Goal: Task Accomplishment & Management: Use online tool/utility

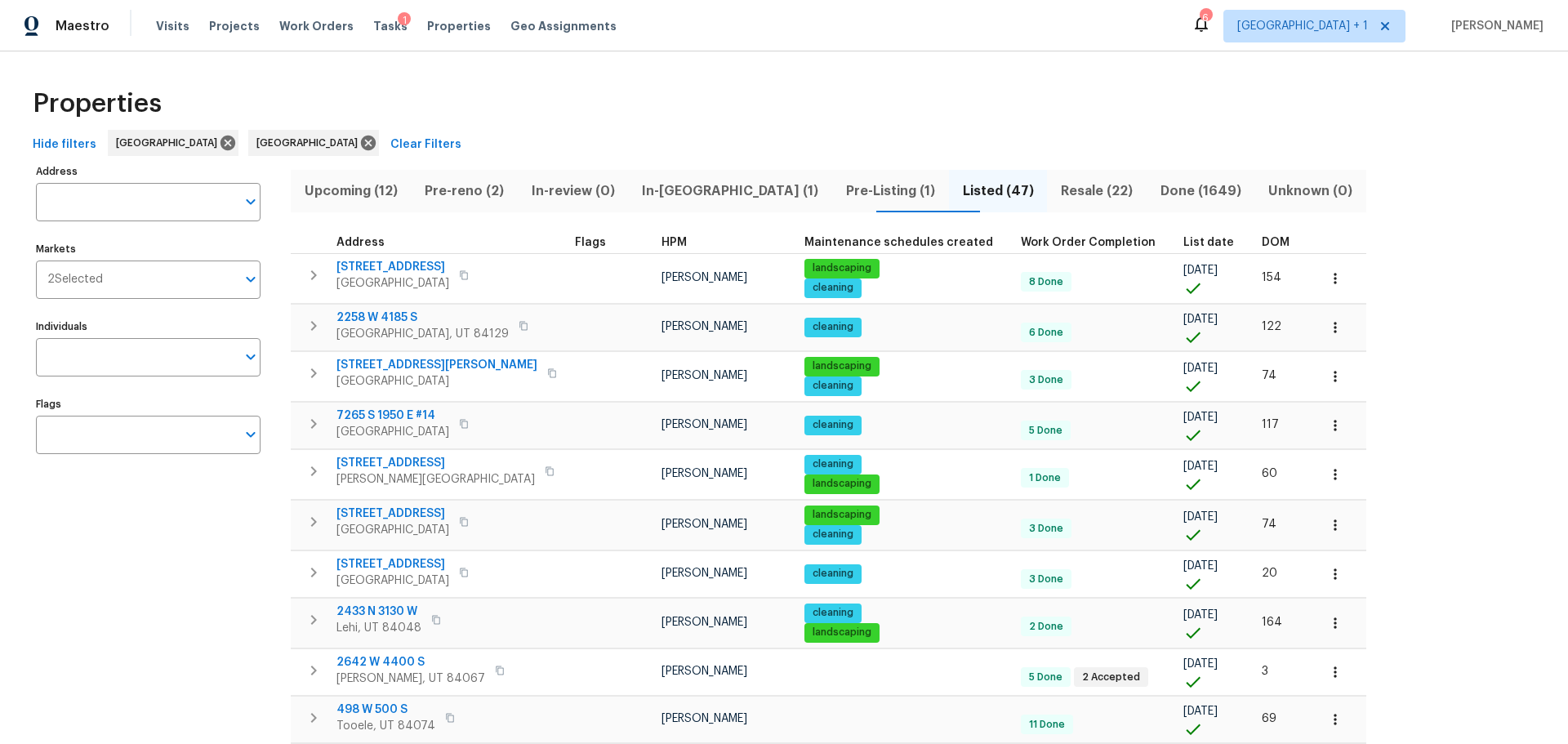
click at [373, 18] on div "Tasks 1" at bounding box center [390, 26] width 34 height 17
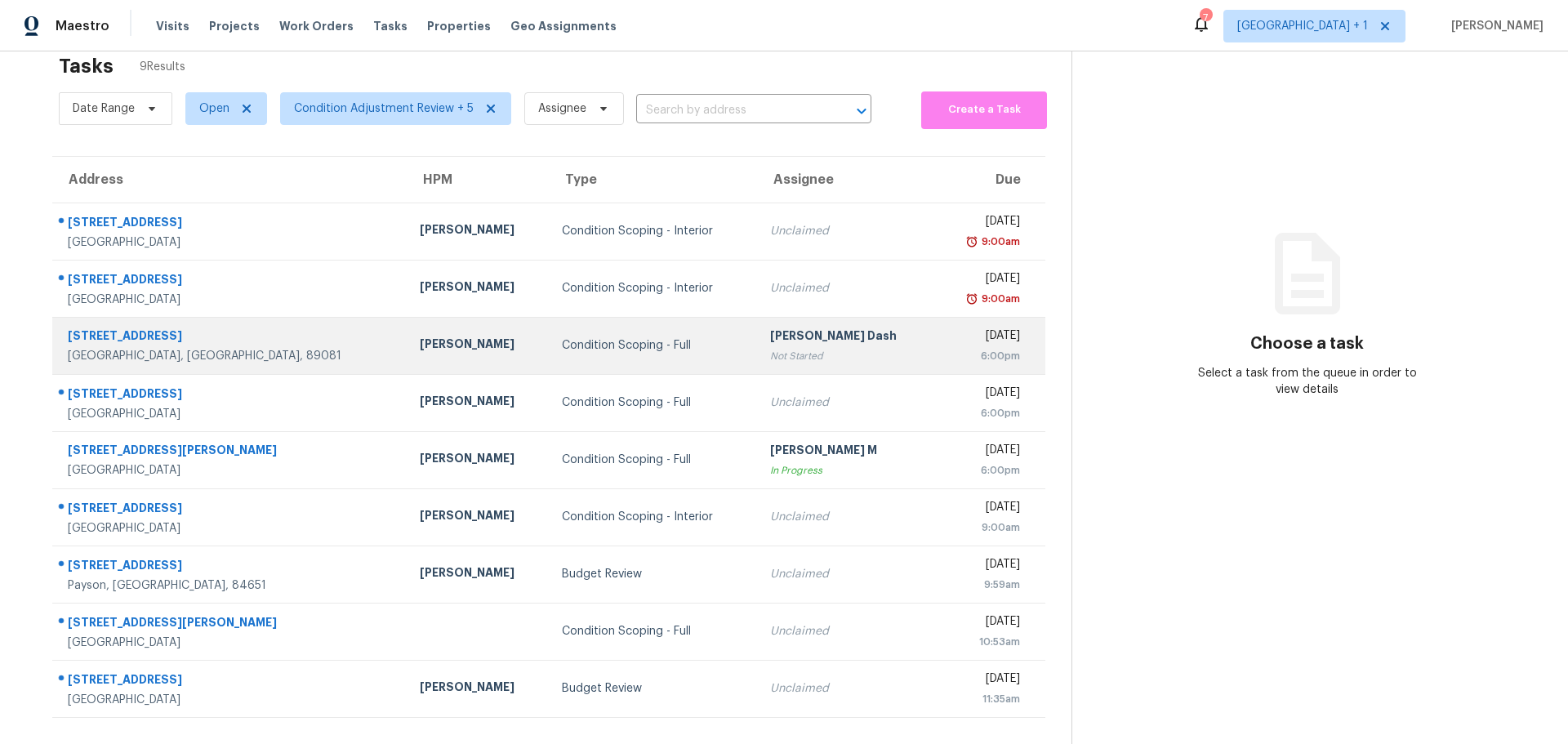
scroll to position [64, 0]
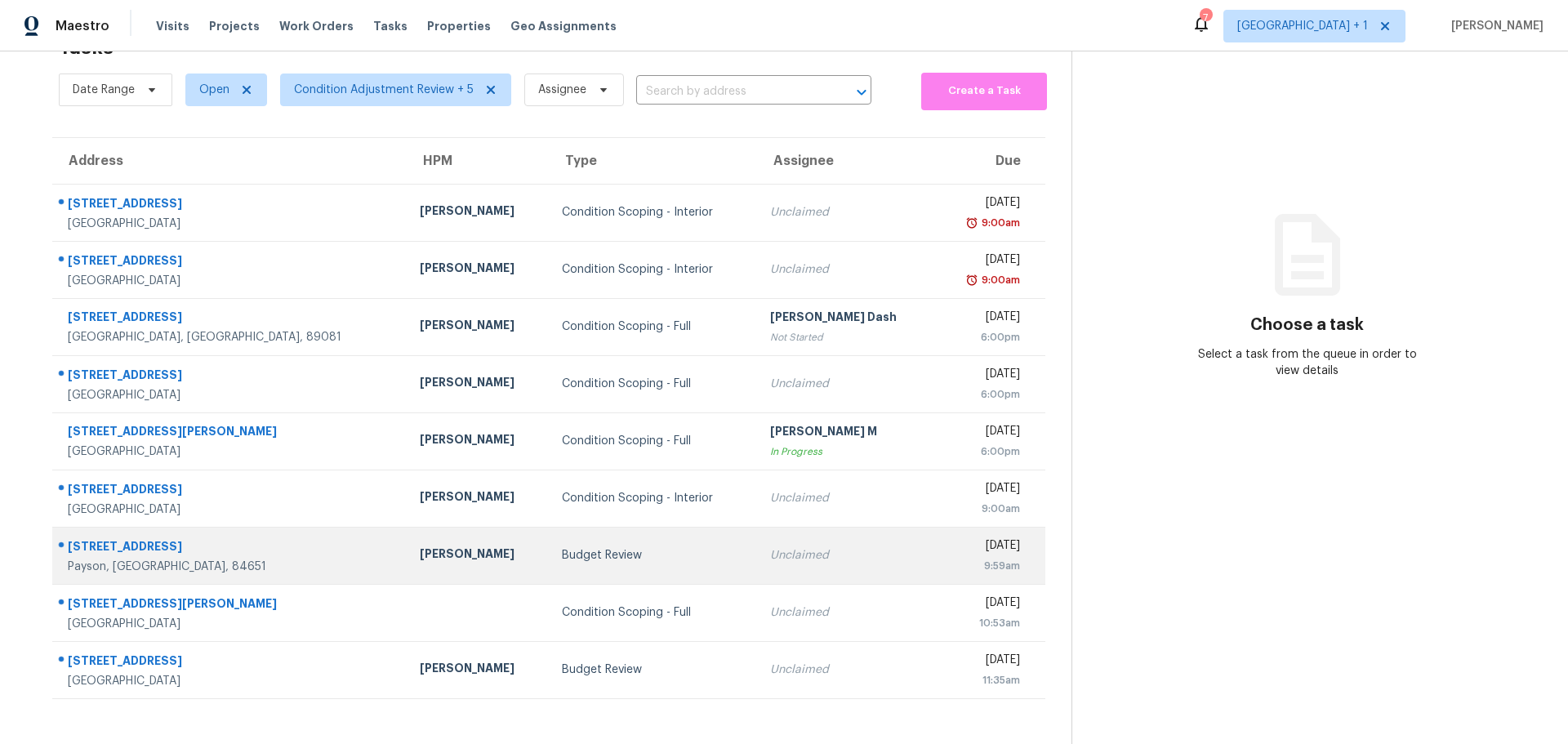
click at [631, 553] on td "Budget Review" at bounding box center [653, 555] width 208 height 57
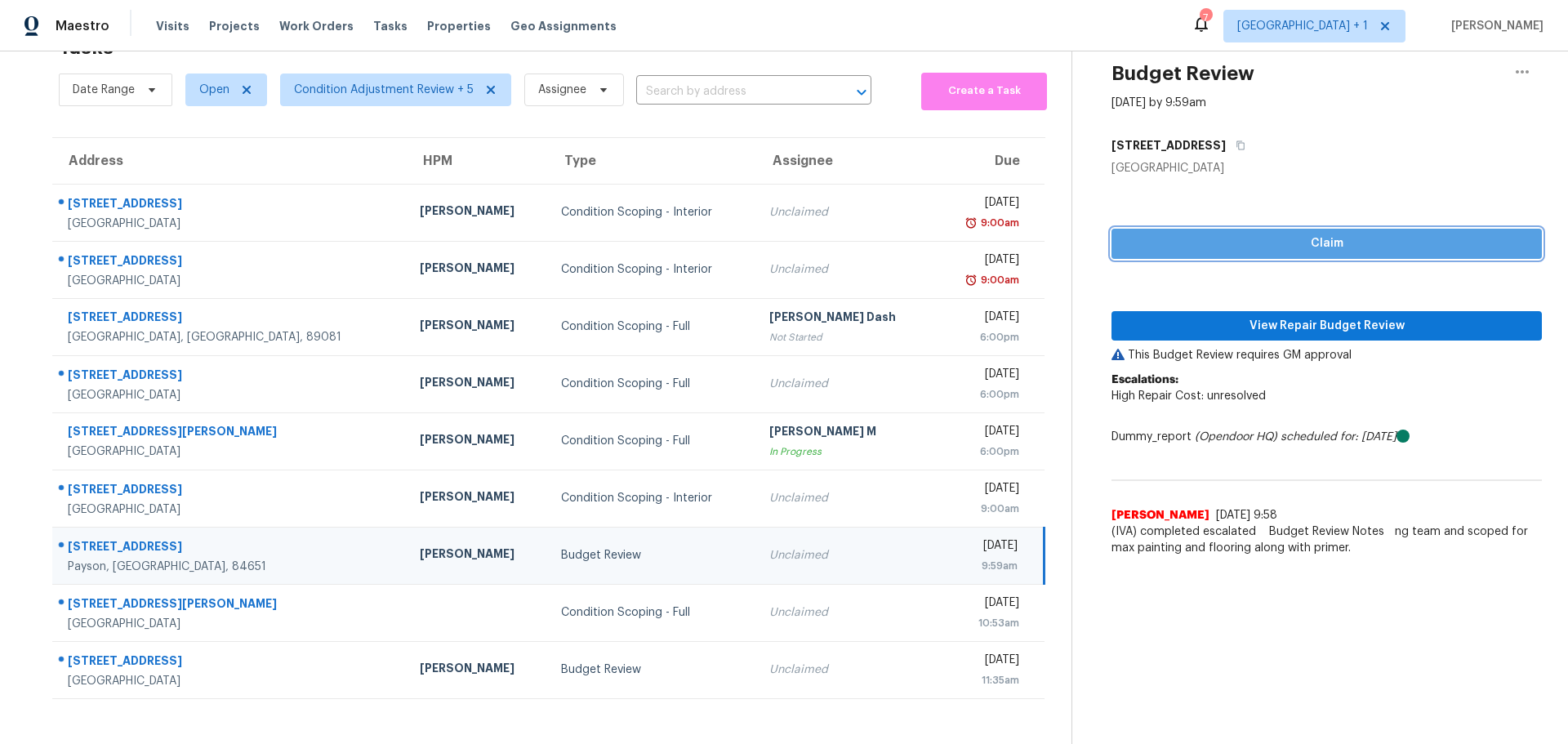
click at [1251, 233] on span "Claim" at bounding box center [1326, 244] width 404 height 20
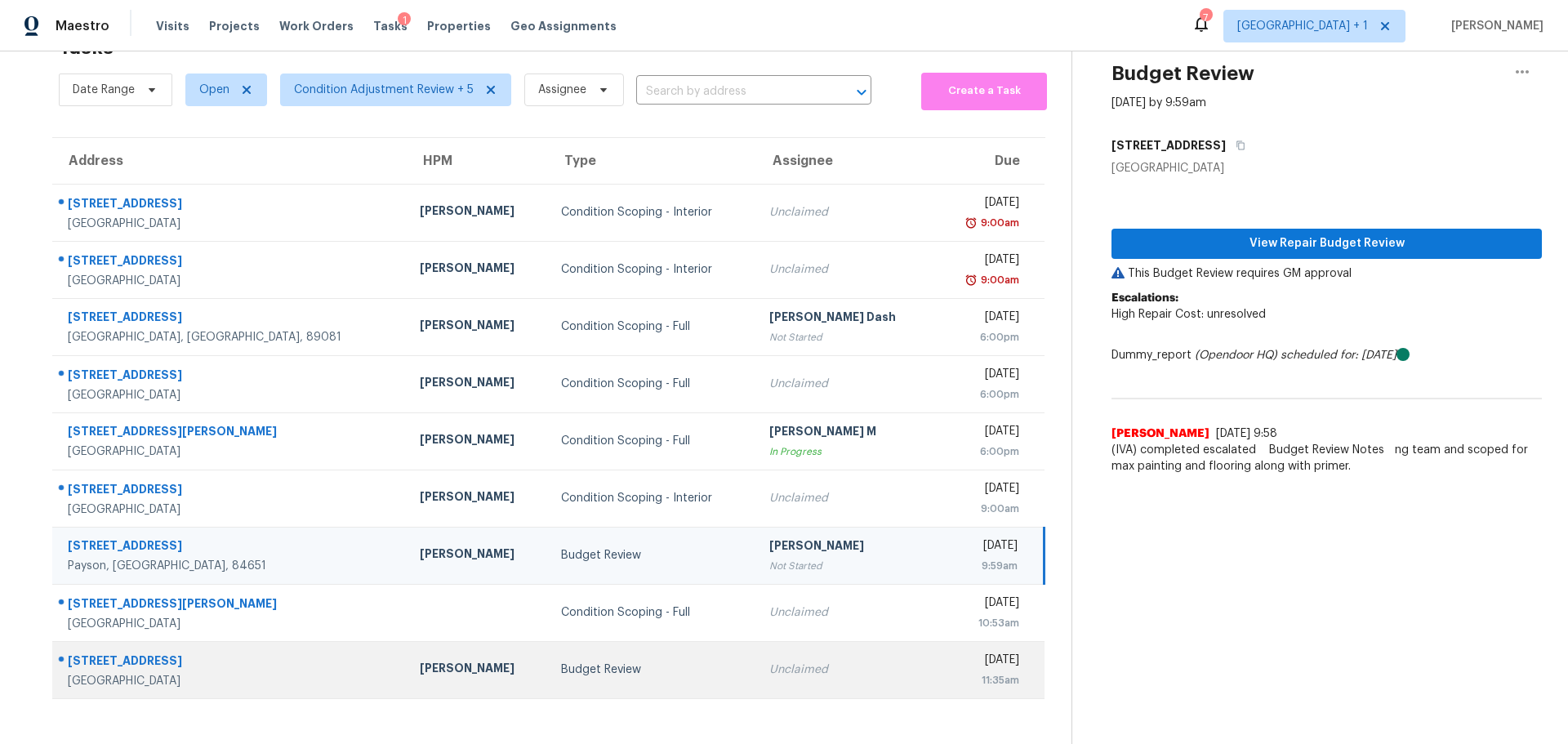
click at [623, 662] on div "Budget Review" at bounding box center [652, 669] width 181 height 16
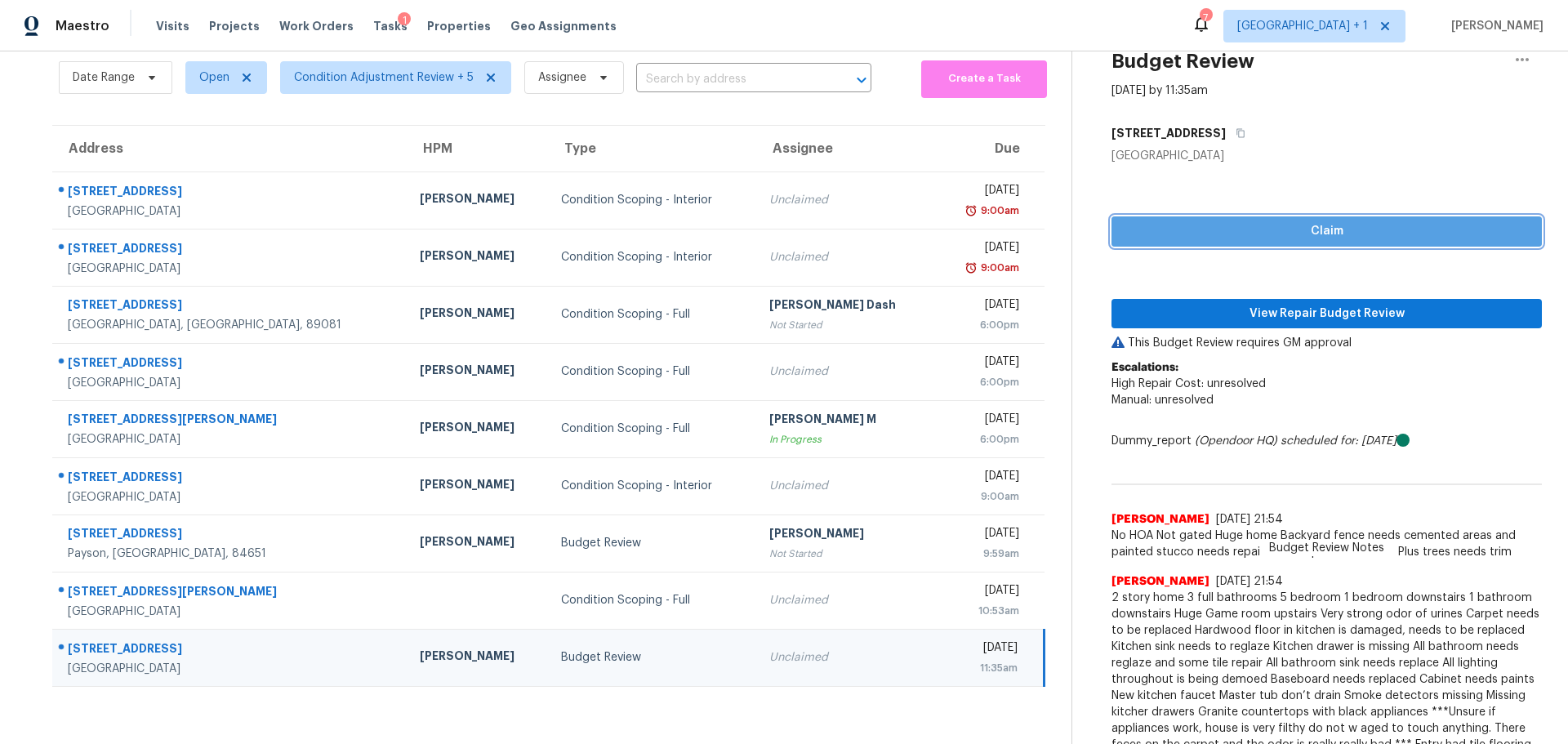
click at [1272, 221] on button "Claim" at bounding box center [1327, 232] width 431 height 30
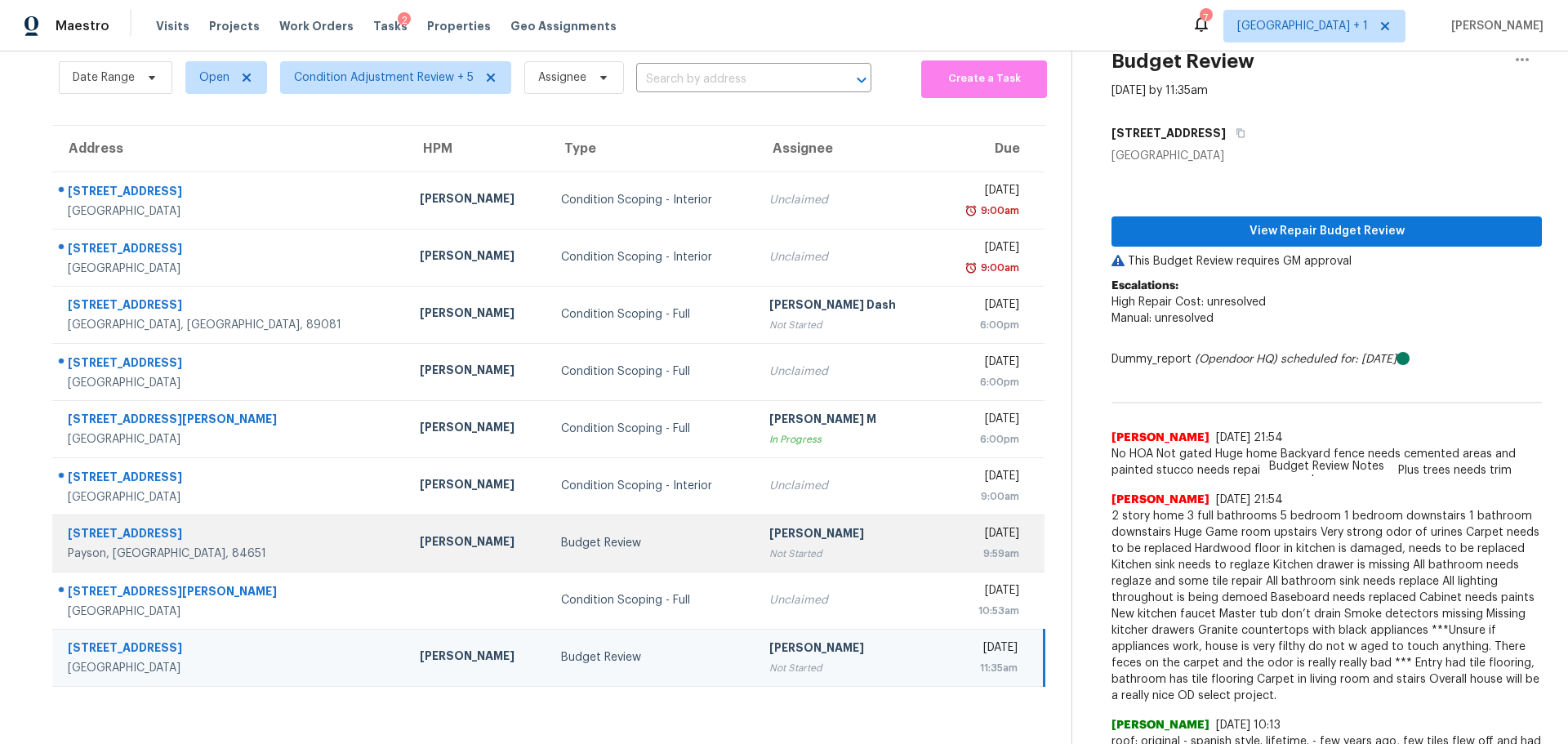
click at [669, 562] on td "Budget Review" at bounding box center [652, 543] width 207 height 57
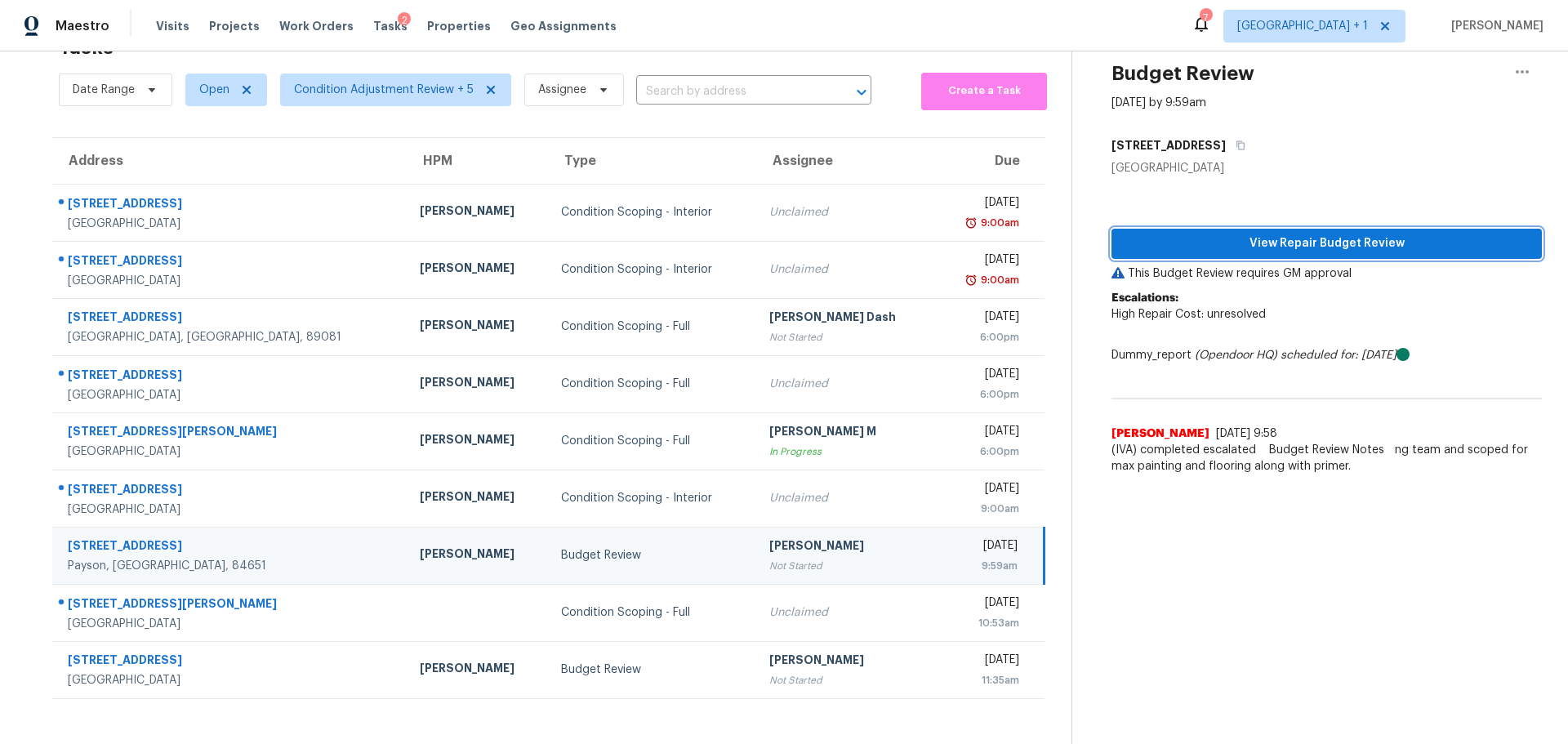
click at [1404, 236] on span "View Repair Budget Review" at bounding box center [1326, 244] width 404 height 20
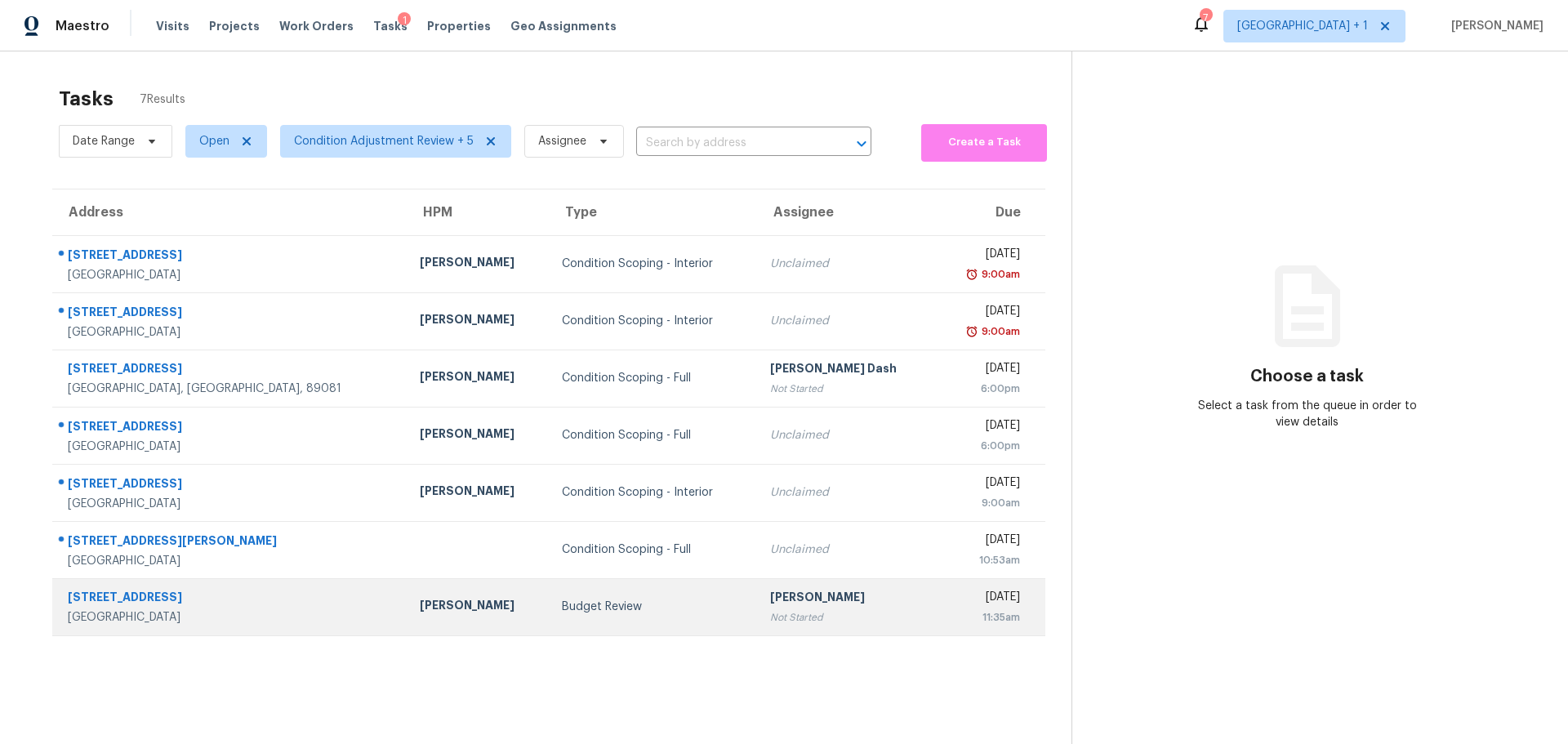
click at [609, 611] on div "Budget Review" at bounding box center [653, 606] width 182 height 16
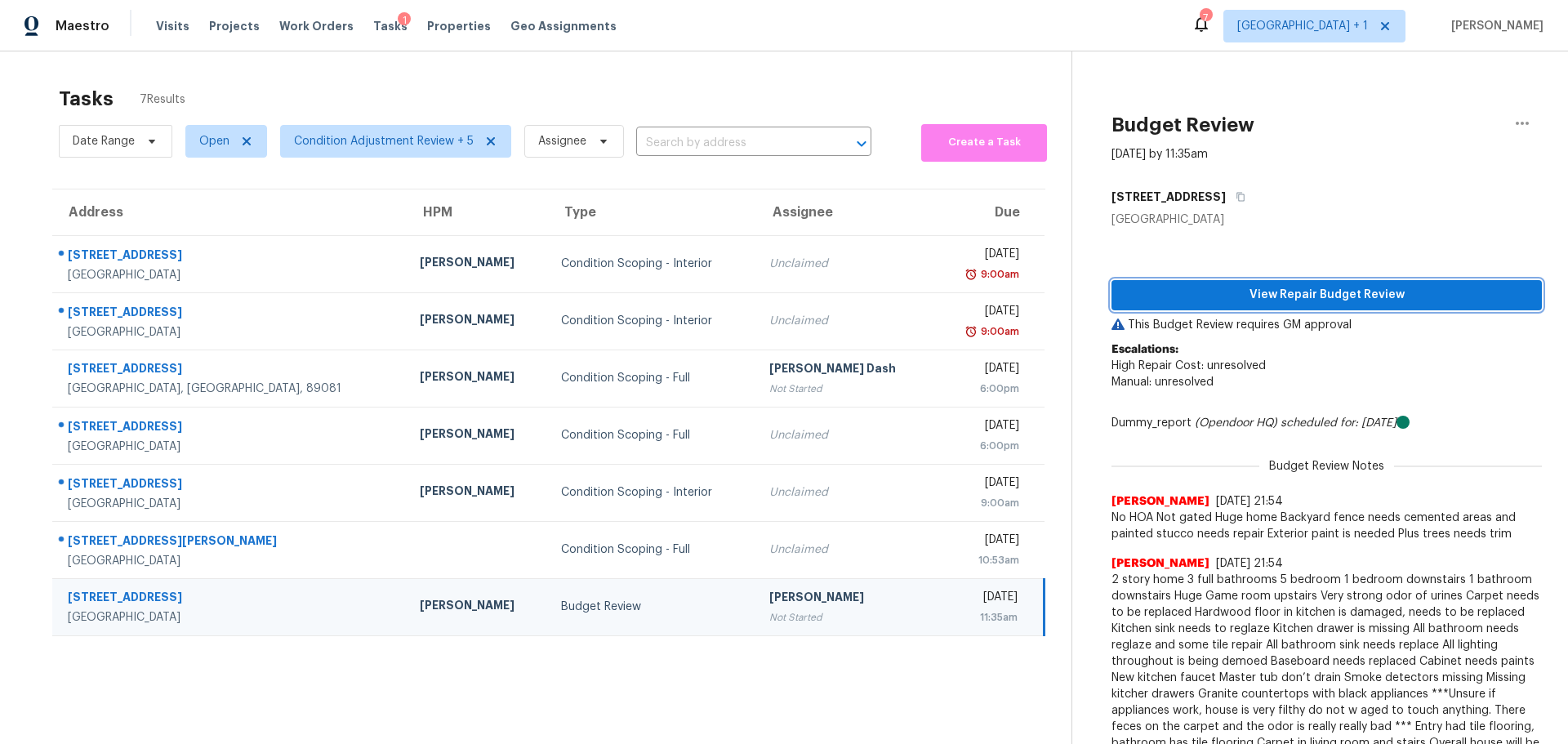
click at [1264, 286] on span "View Repair Budget Review" at bounding box center [1326, 295] width 404 height 20
